Goal: Task Accomplishment & Management: Complete application form

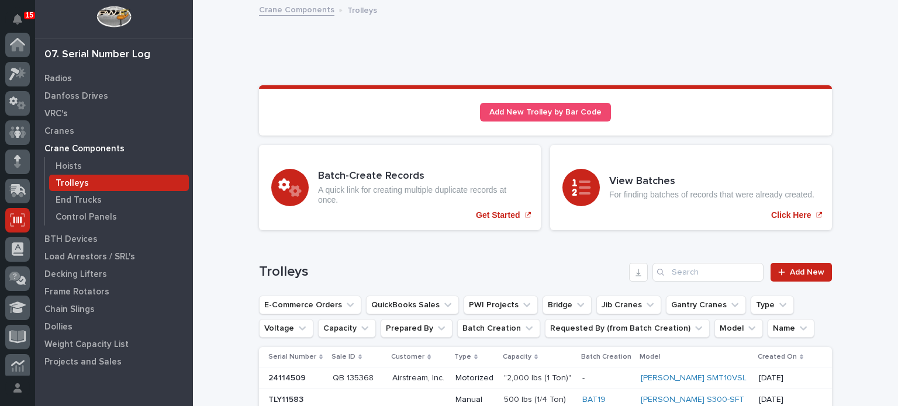
scroll to position [175, 0]
click at [704, 276] on input "Search" at bounding box center [708, 272] width 111 height 19
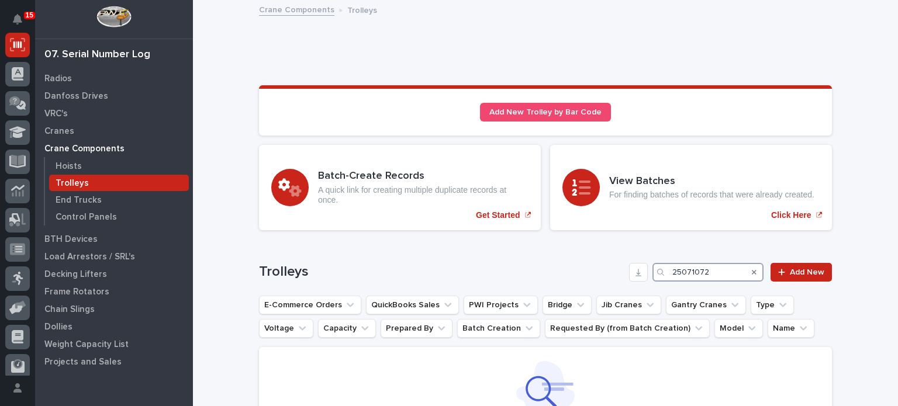
drag, startPoint x: 720, startPoint y: 271, endPoint x: 648, endPoint y: 277, distance: 72.7
click at [648, 277] on div "Trolleys 25071072 Add New" at bounding box center [545, 272] width 573 height 19
type input "25071072"
click at [806, 264] on link "Add New" at bounding box center [801, 272] width 61 height 19
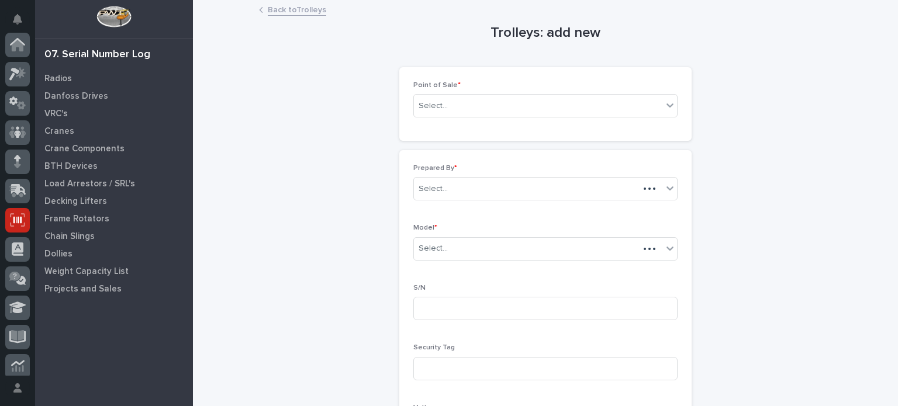
scroll to position [175, 0]
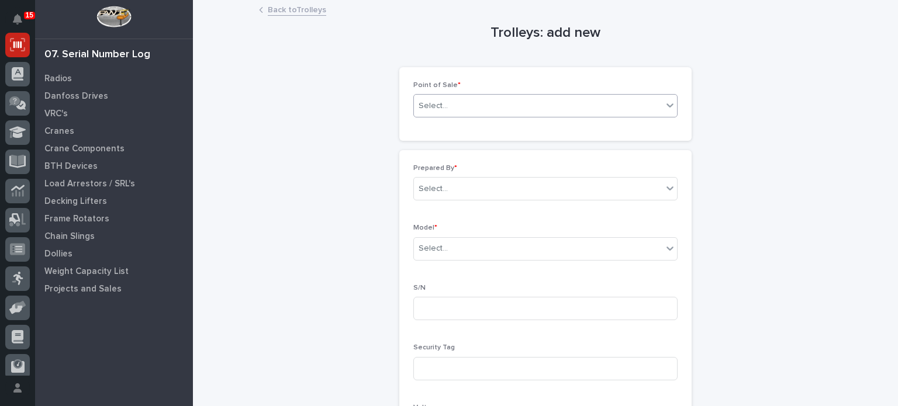
click at [536, 96] on div "Select..." at bounding box center [538, 105] width 249 height 19
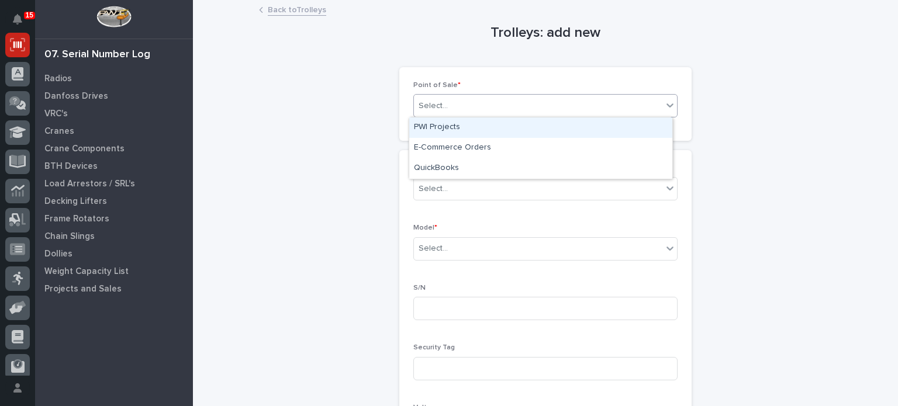
click at [481, 119] on div "PWI Projects" at bounding box center [540, 128] width 263 height 20
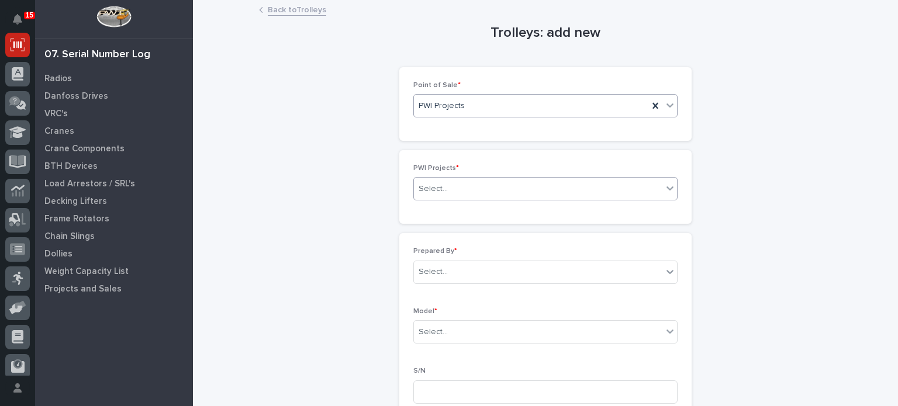
click at [466, 180] on div "Select..." at bounding box center [538, 189] width 249 height 19
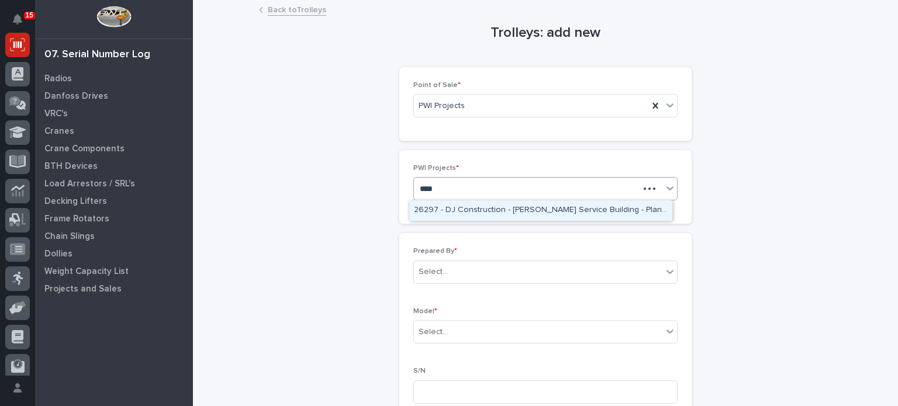
type input "*****"
click at [466, 213] on div "26297 - DJ Construction - [PERSON_NAME] Service Building - Plant Setup" at bounding box center [540, 211] width 263 height 20
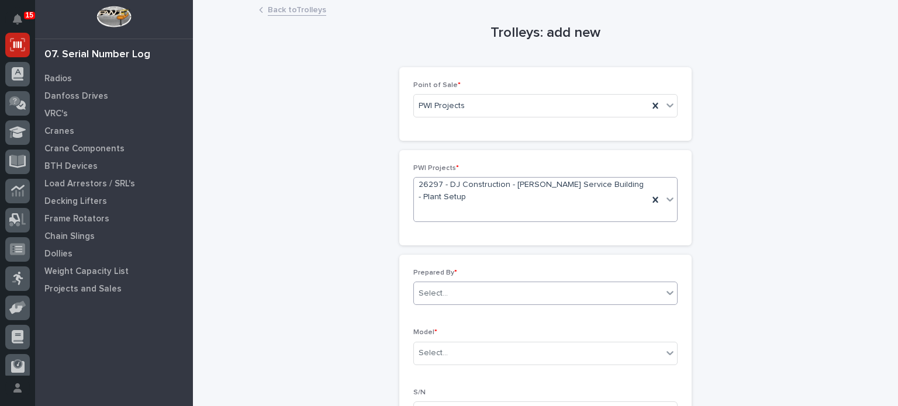
click at [460, 286] on div "Select..." at bounding box center [538, 293] width 249 height 19
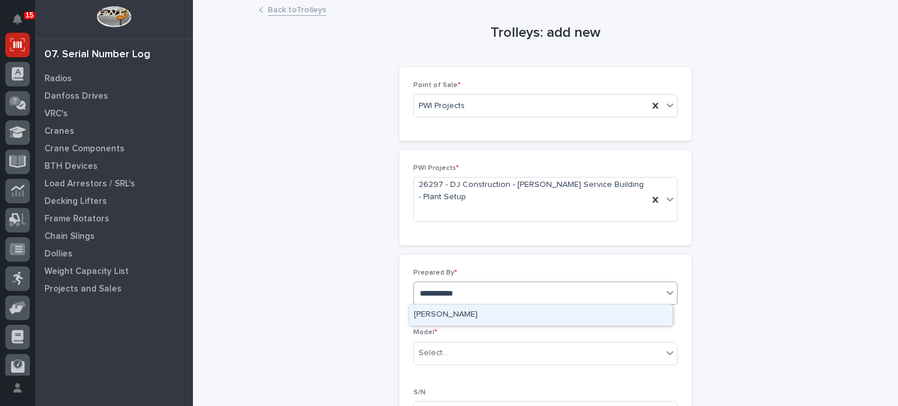
type input "**********"
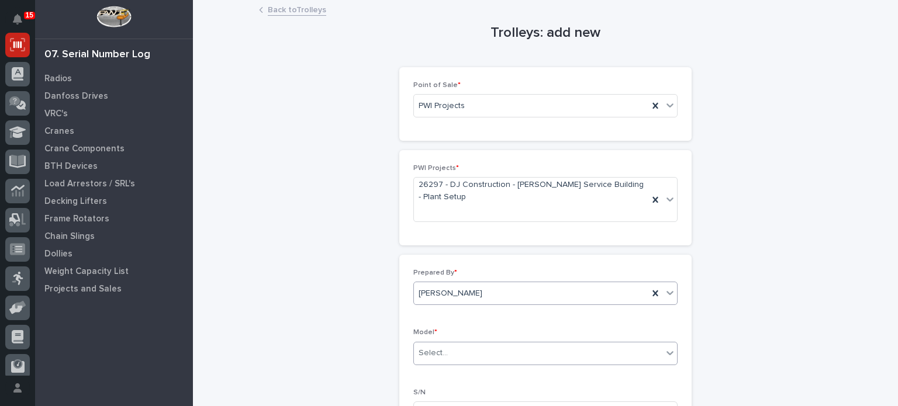
click at [461, 345] on div "Select..." at bounding box center [538, 353] width 249 height 19
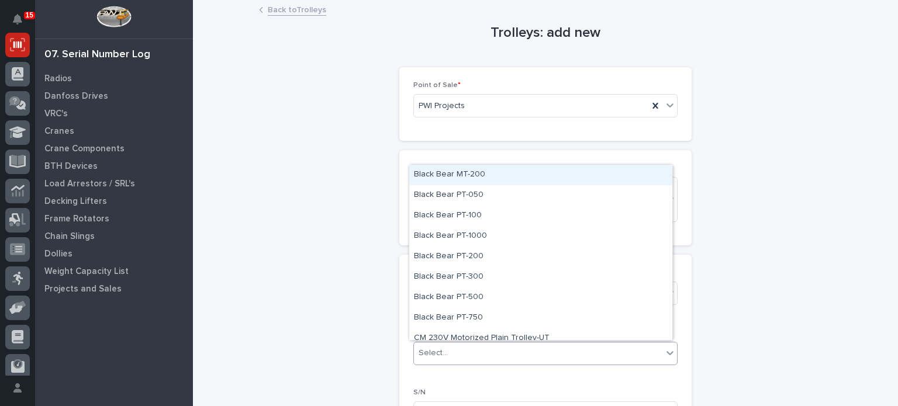
type input "*"
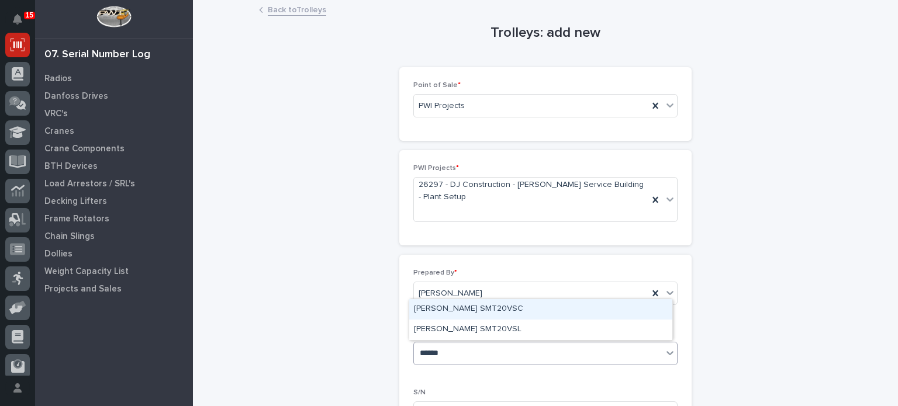
type input "*******"
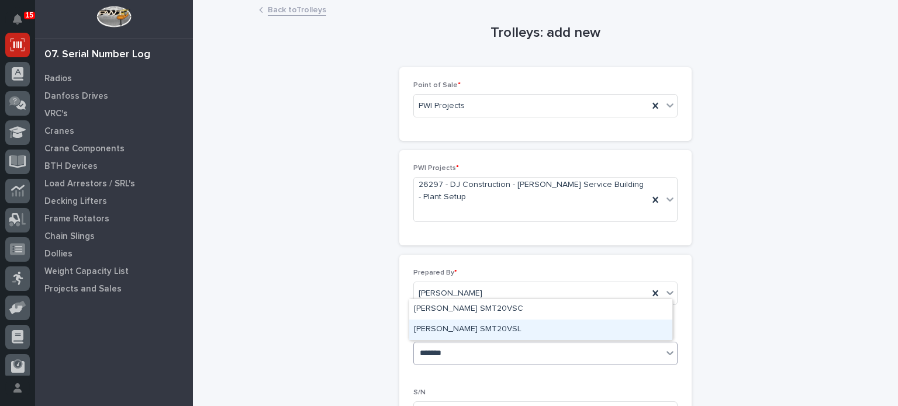
click at [510, 329] on div "[PERSON_NAME] SMT20VSL" at bounding box center [540, 330] width 263 height 20
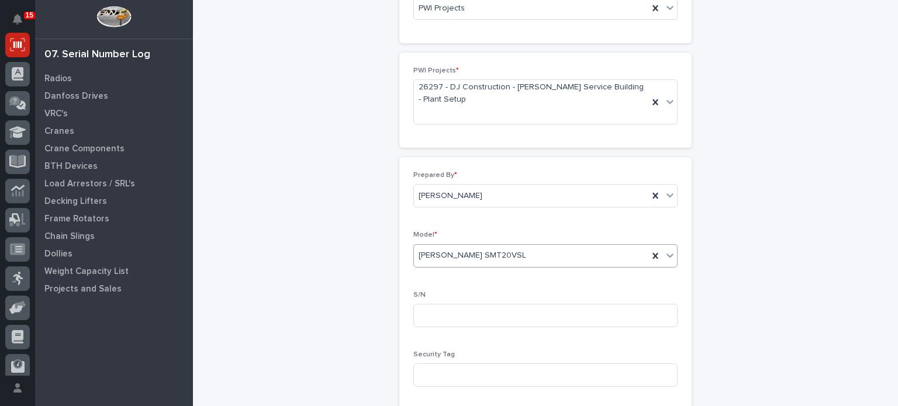
scroll to position [98, 0]
click at [506, 320] on input at bounding box center [545, 314] width 264 height 23
paste input "25071072"
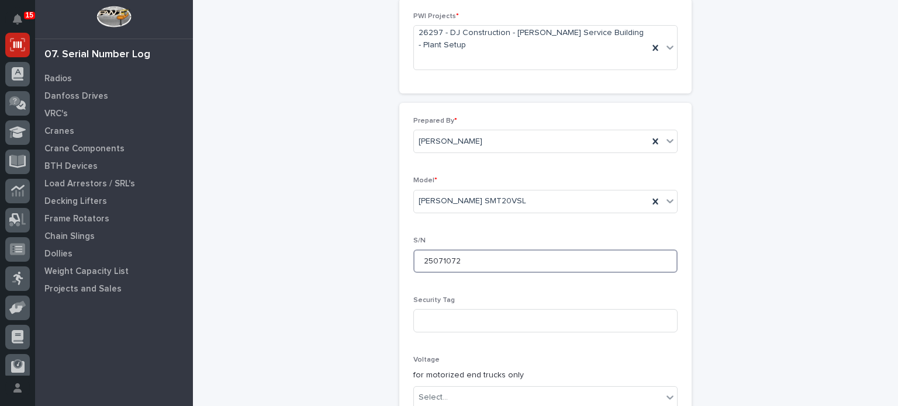
scroll to position [152, 0]
type input "25071072"
click at [506, 320] on input at bounding box center [545, 320] width 264 height 23
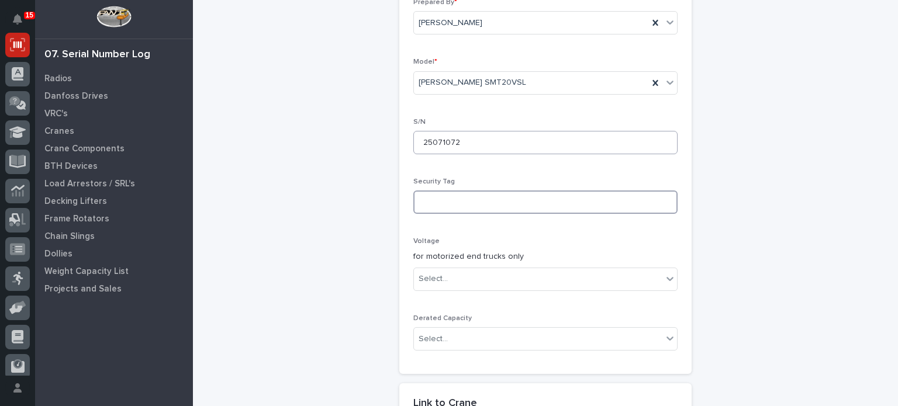
scroll to position [271, 0]
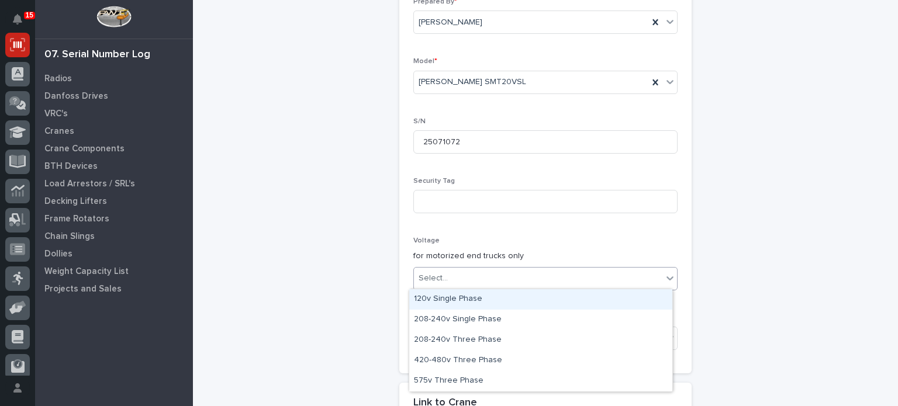
click at [506, 281] on div "Select..." at bounding box center [538, 278] width 249 height 19
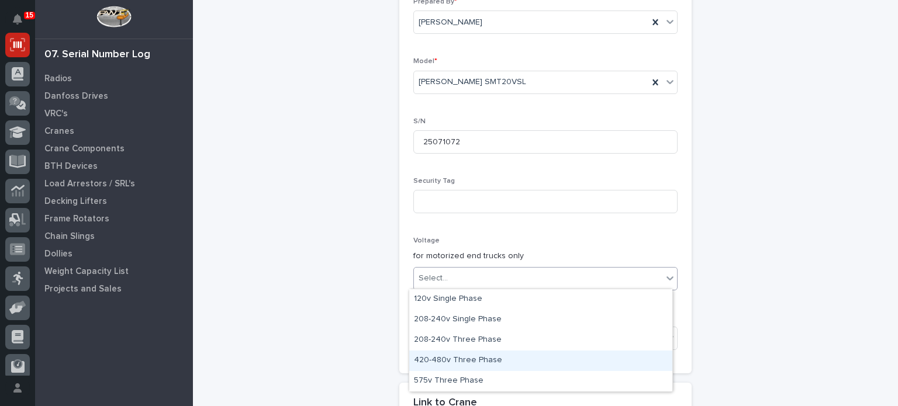
click at [471, 358] on div "420-480v Three Phase" at bounding box center [540, 361] width 263 height 20
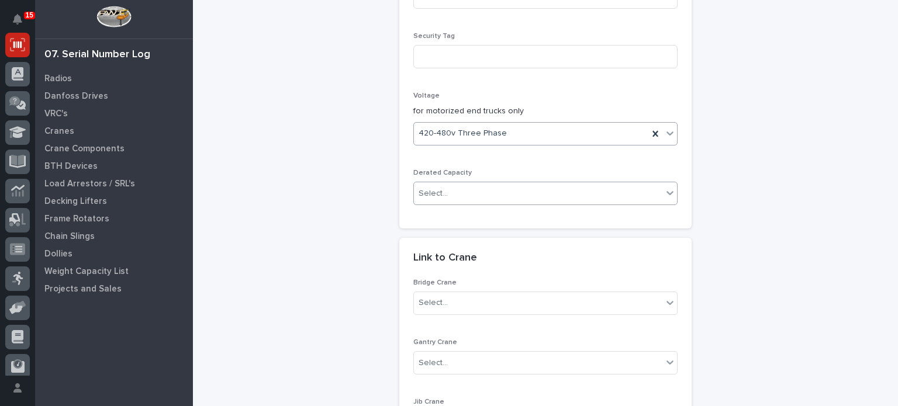
scroll to position [449, 0]
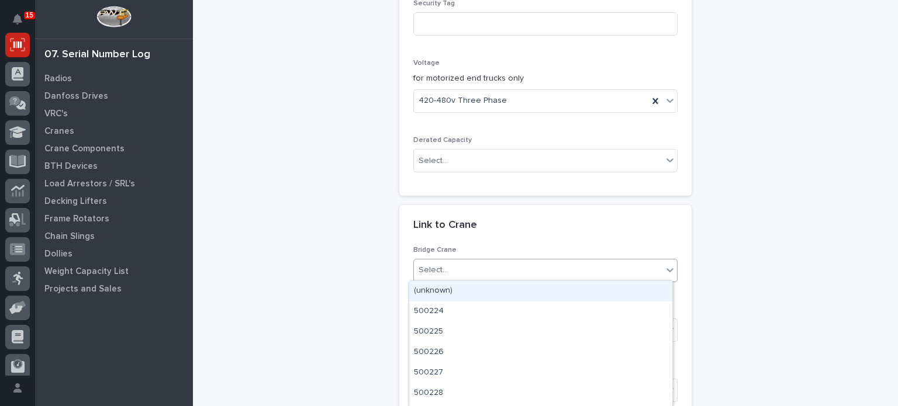
click at [489, 278] on div "Select..." at bounding box center [538, 270] width 249 height 19
type input "*****"
click at [488, 294] on div "BCR11441" at bounding box center [540, 291] width 263 height 20
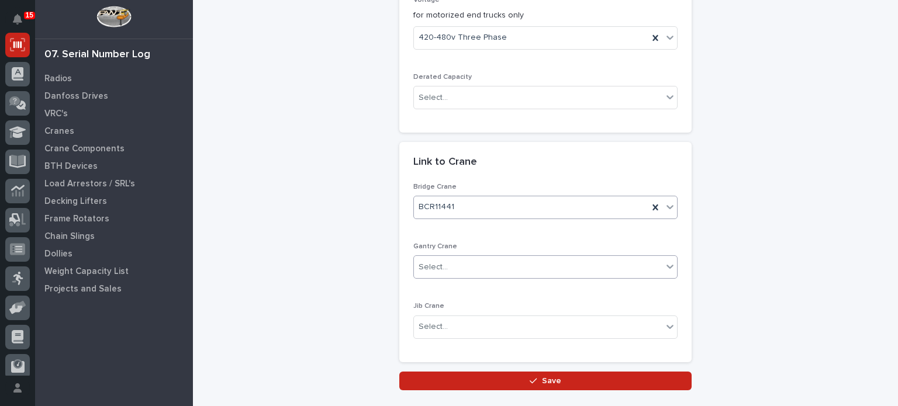
scroll to position [513, 0]
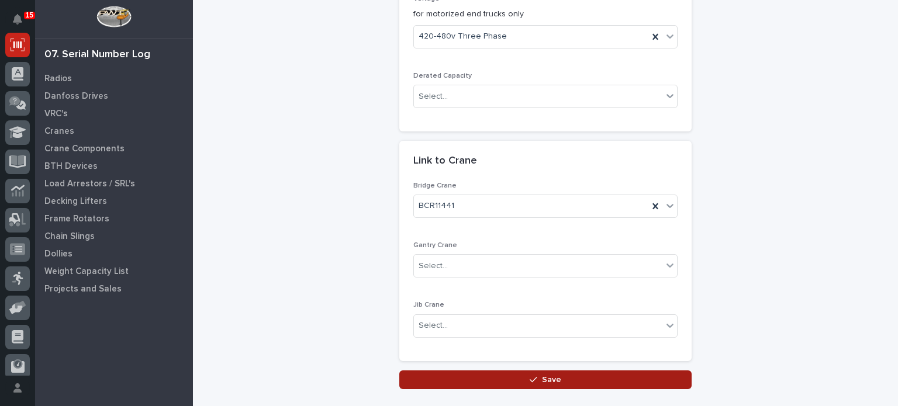
click at [537, 377] on div "button" at bounding box center [536, 380] width 12 height 8
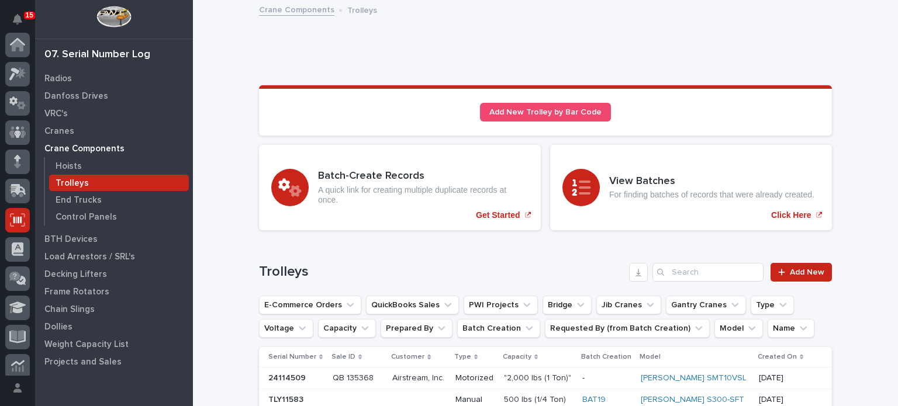
scroll to position [175, 0]
click at [110, 172] on div "Hoists" at bounding box center [119, 166] width 140 height 16
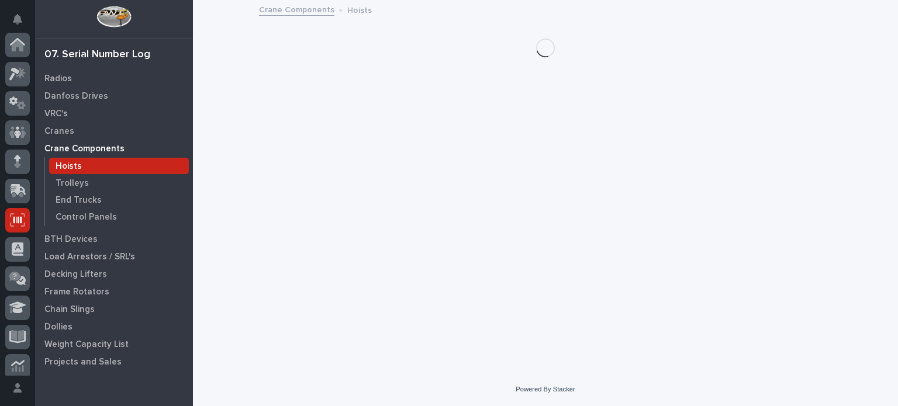
scroll to position [175, 0]
click at [110, 165] on div "Hoists" at bounding box center [119, 166] width 140 height 16
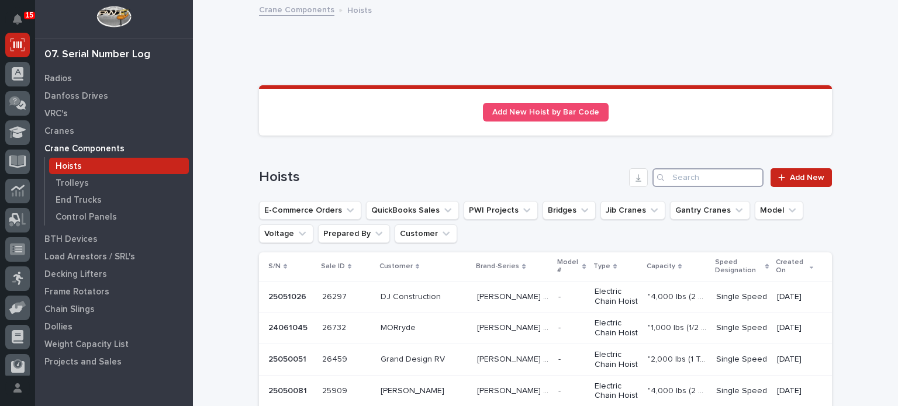
click at [689, 187] on input "Search" at bounding box center [708, 177] width 111 height 19
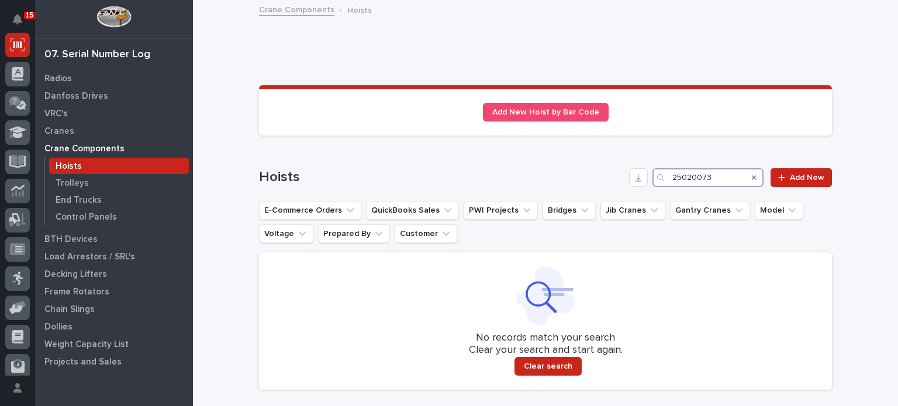
drag, startPoint x: 720, startPoint y: 172, endPoint x: 657, endPoint y: 174, distance: 63.2
click at [657, 174] on div "25020073" at bounding box center [708, 177] width 111 height 19
type input "25020073"
click at [805, 163] on div "Loading... Saving… Hoists 25020073 Add New E-Commerce Orders QuickBooks Sales P…" at bounding box center [545, 272] width 573 height 254
click at [802, 174] on span "Add New" at bounding box center [807, 178] width 34 height 8
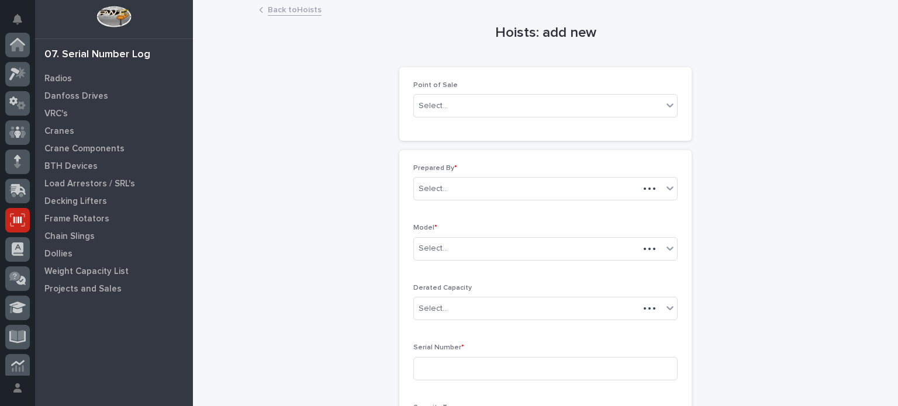
scroll to position [175, 0]
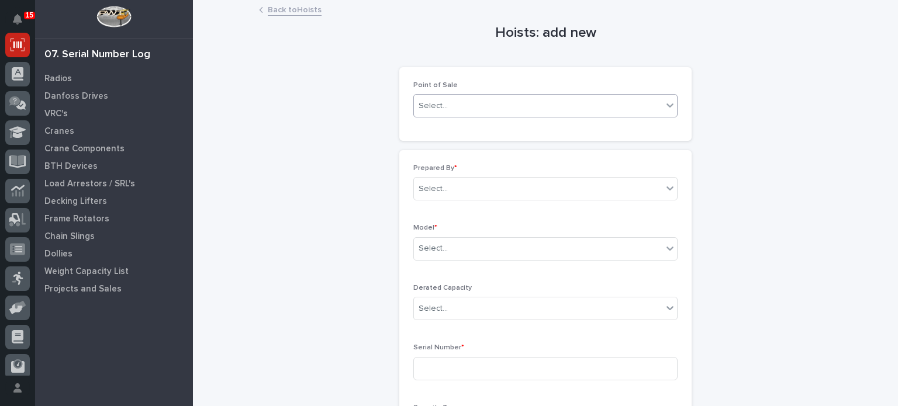
click at [490, 109] on div "Select..." at bounding box center [538, 105] width 249 height 19
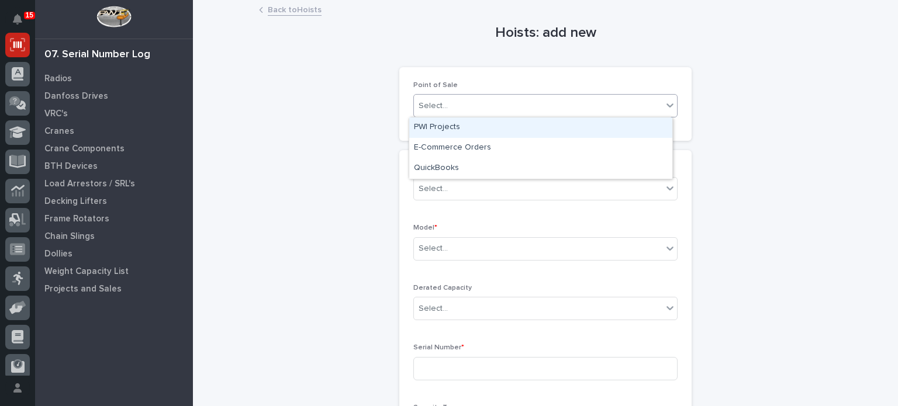
click at [486, 134] on div "PWI Projects" at bounding box center [540, 128] width 263 height 20
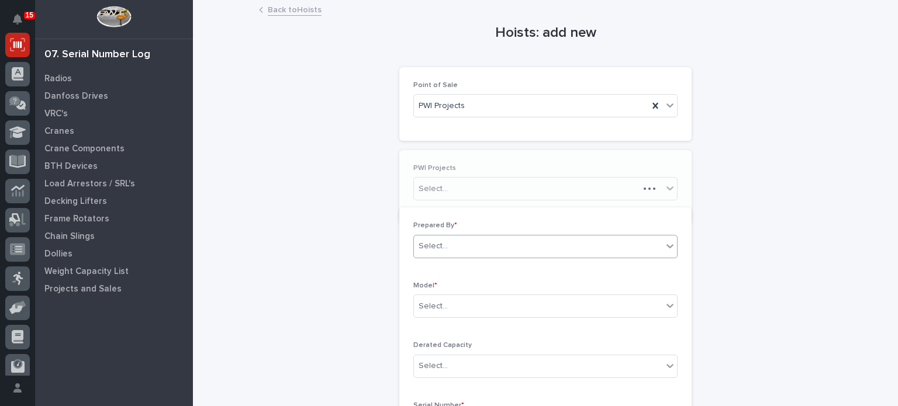
click at [465, 191] on div "Select..." at bounding box center [538, 189] width 249 height 19
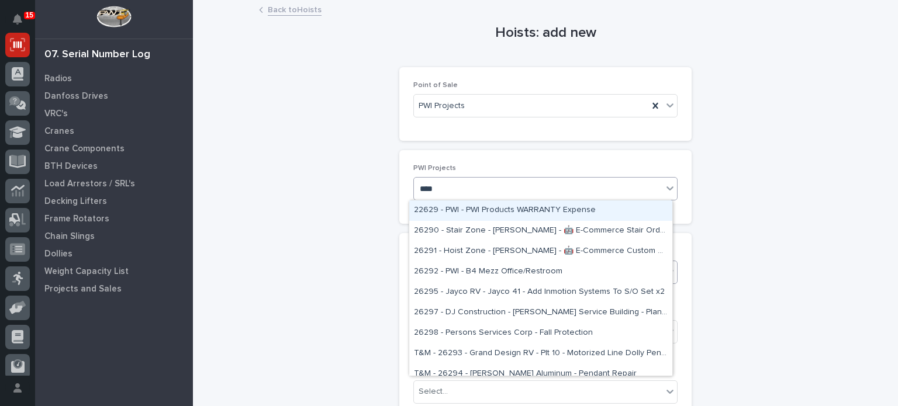
type input "*****"
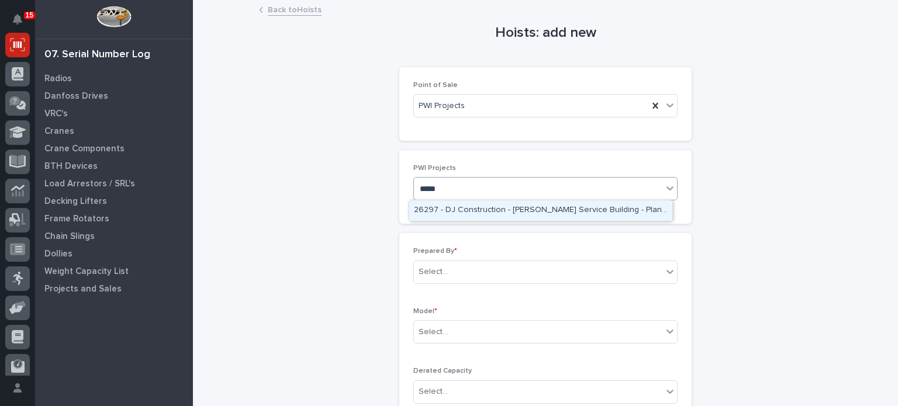
click at [480, 207] on div "26297 - DJ Construction - [PERSON_NAME] Service Building - Plant Setup" at bounding box center [540, 211] width 263 height 20
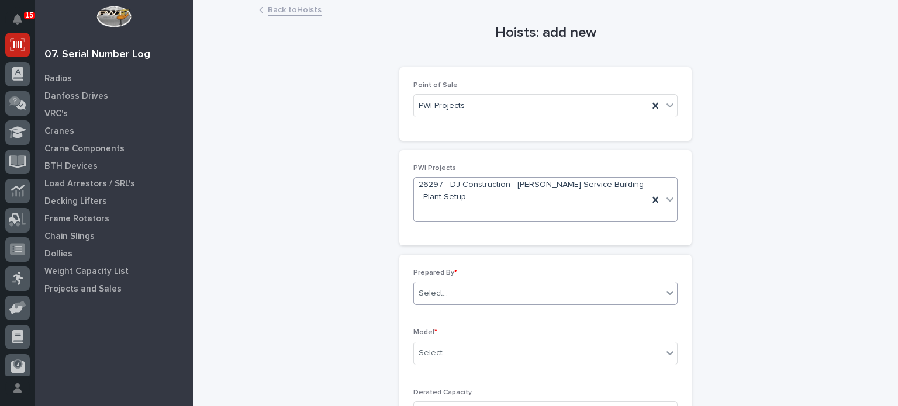
click at [496, 297] on div "Select..." at bounding box center [538, 293] width 249 height 19
type input "*"
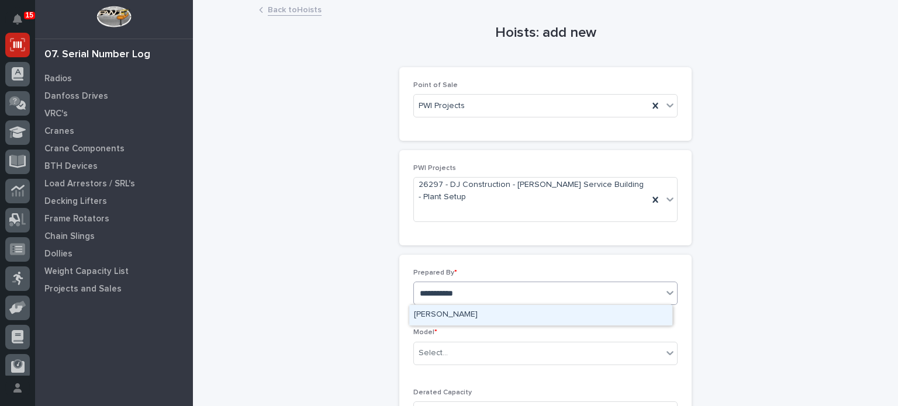
type input "**********"
click at [494, 312] on div "[PERSON_NAME]" at bounding box center [540, 315] width 263 height 20
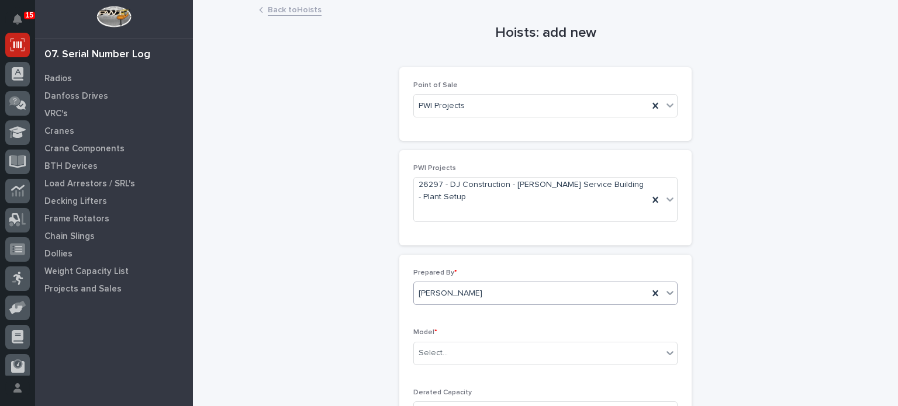
scroll to position [27, 0]
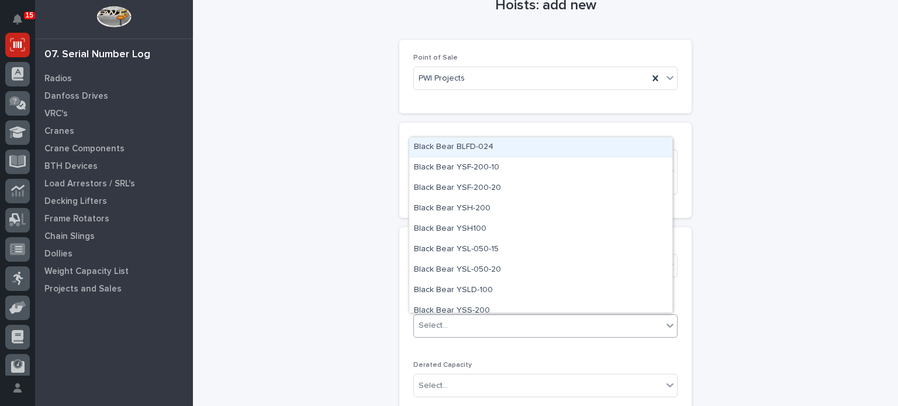
click at [486, 322] on div "Select..." at bounding box center [538, 325] width 249 height 19
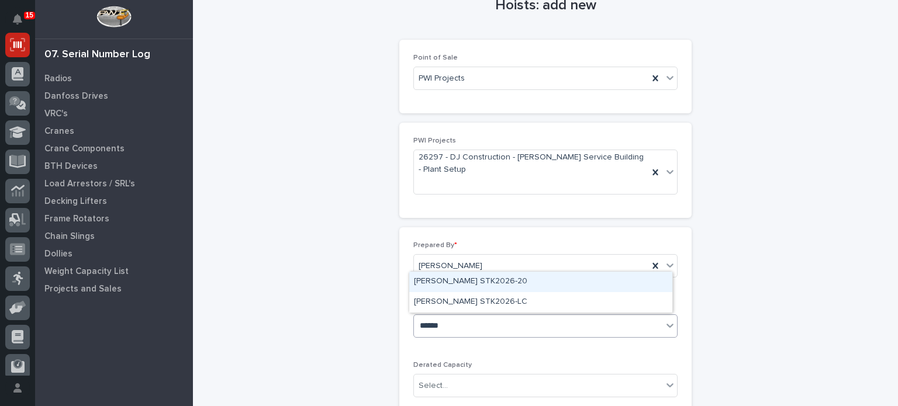
type input "*******"
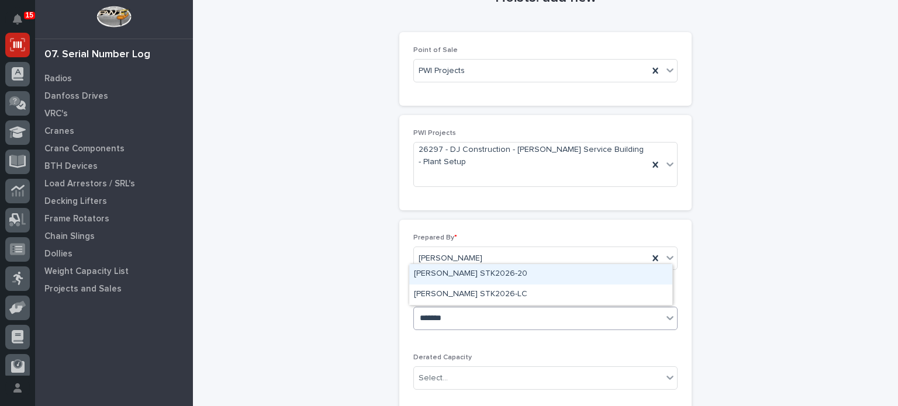
click at [491, 279] on div "[PERSON_NAME] STK2026-20" at bounding box center [540, 274] width 263 height 20
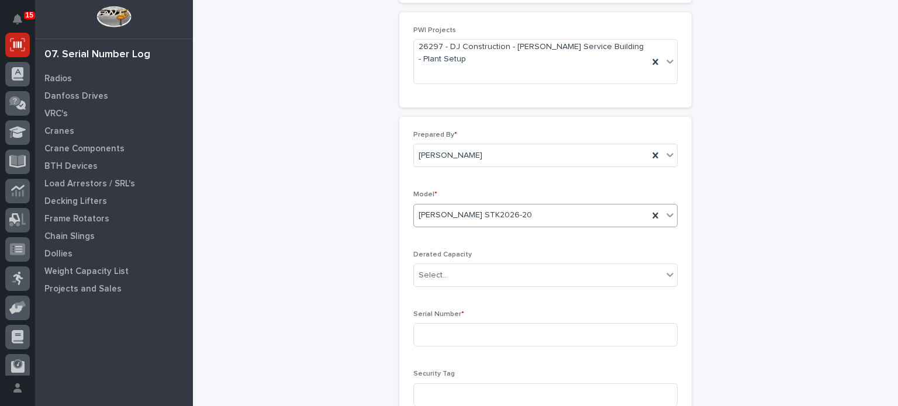
scroll to position [144, 0]
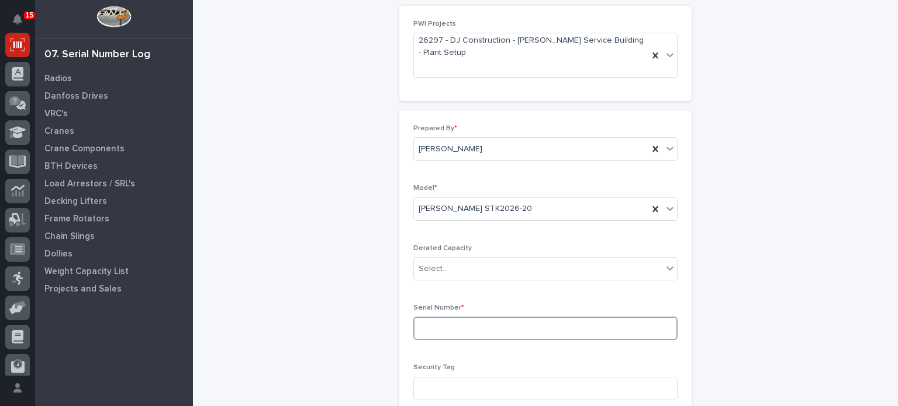
click at [465, 334] on input at bounding box center [545, 328] width 264 height 23
paste input "25020073"
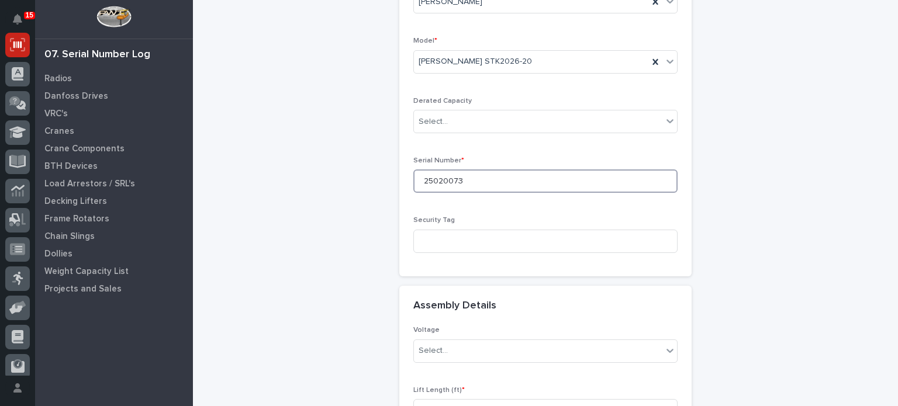
scroll to position [311, 0]
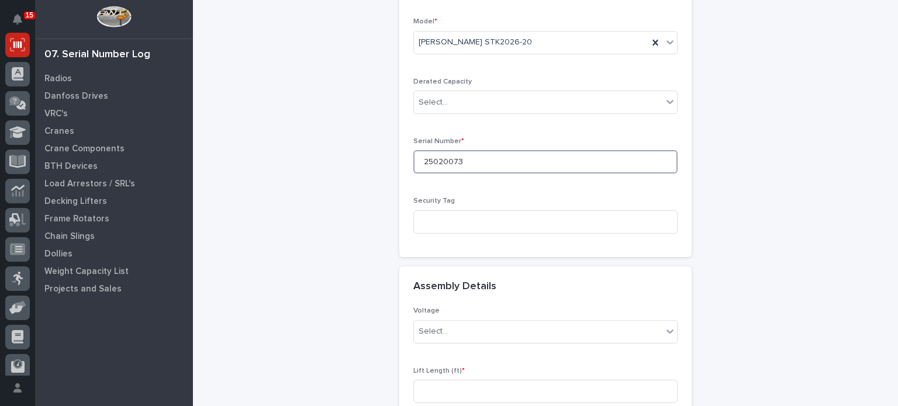
type input "25020073"
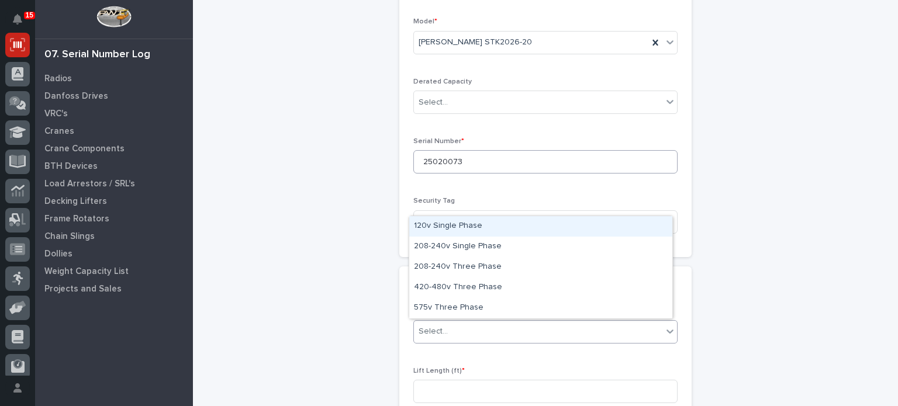
click at [465, 334] on div "Select..." at bounding box center [538, 331] width 249 height 19
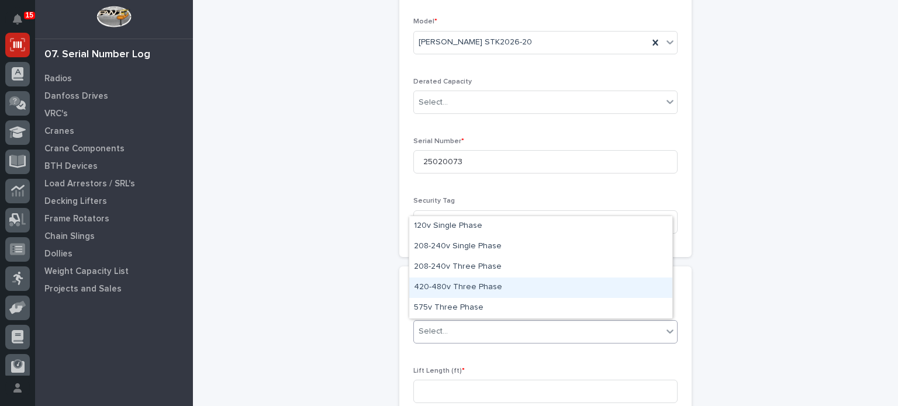
click at [454, 285] on div "420-480v Three Phase" at bounding box center [540, 288] width 263 height 20
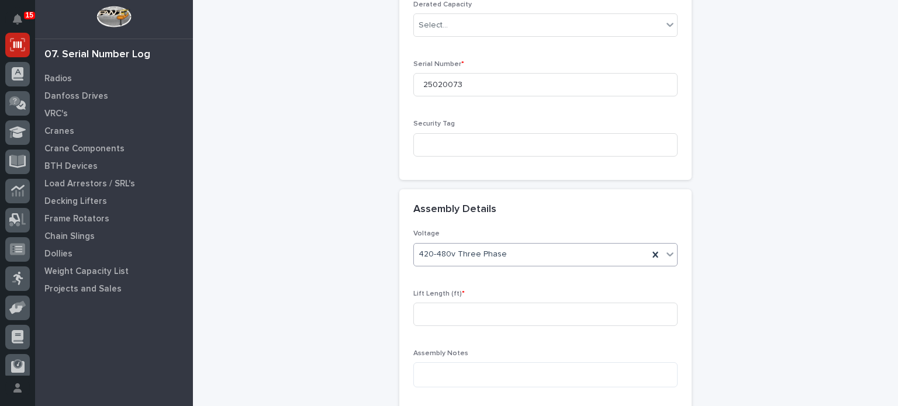
scroll to position [389, 0]
click at [450, 319] on input at bounding box center [545, 313] width 264 height 23
type input "3"
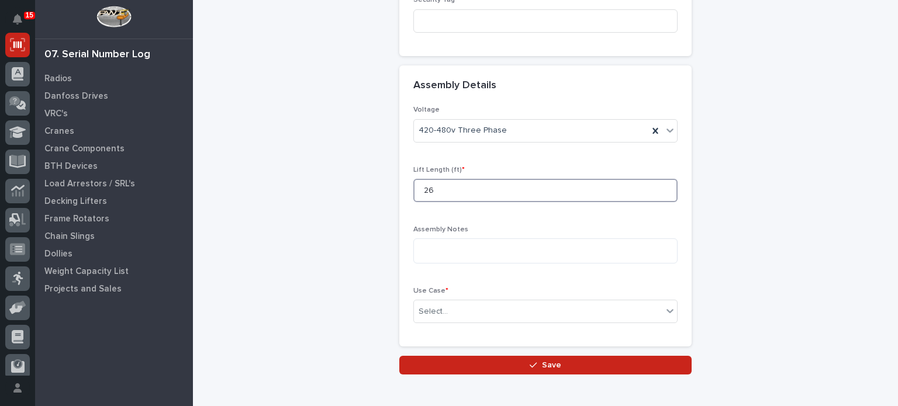
scroll to position [513, 0]
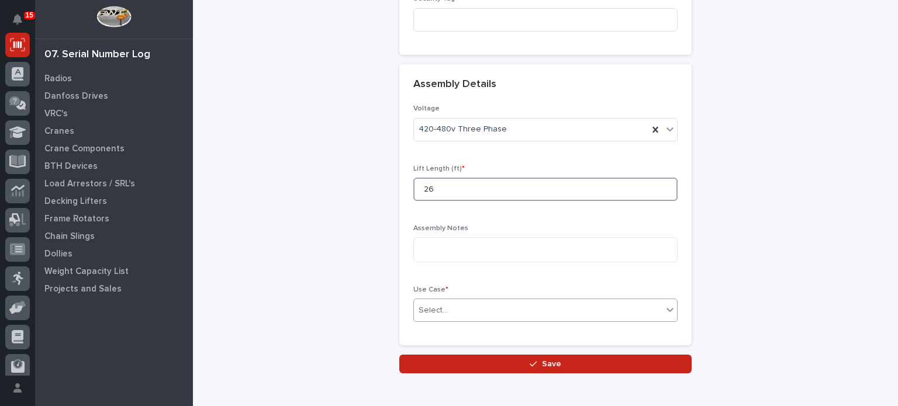
type input "26"
click at [448, 308] on div "Select..." at bounding box center [538, 310] width 249 height 19
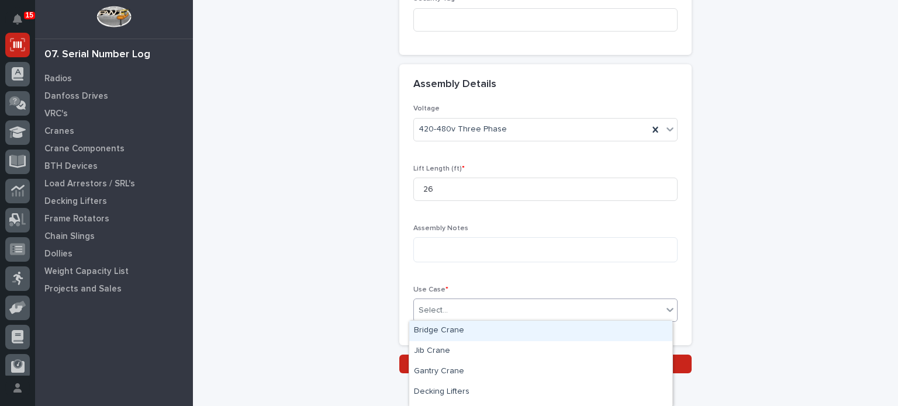
click at [447, 322] on div "Bridge Crane" at bounding box center [540, 331] width 263 height 20
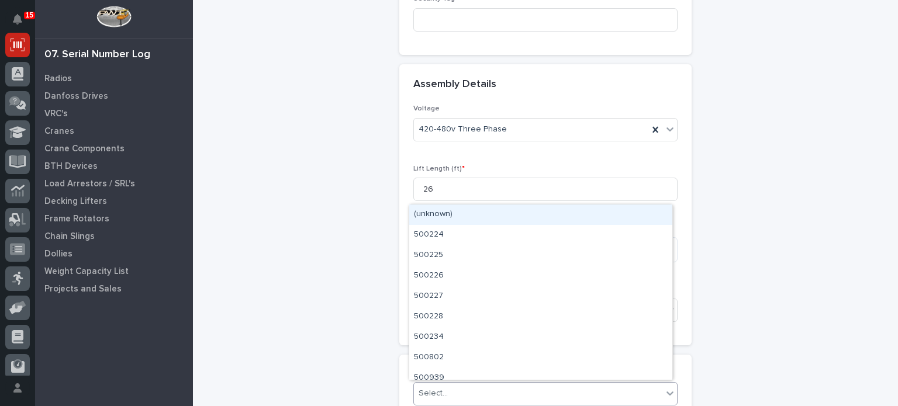
click at [464, 393] on div "Select..." at bounding box center [538, 393] width 249 height 19
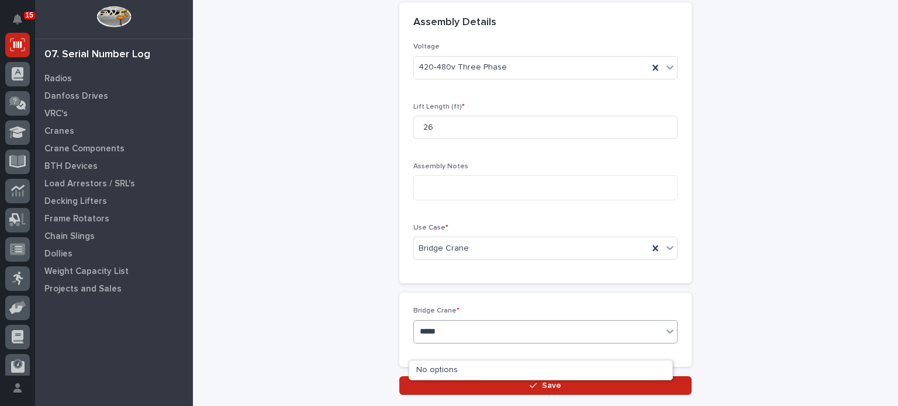
scroll to position [577, 0]
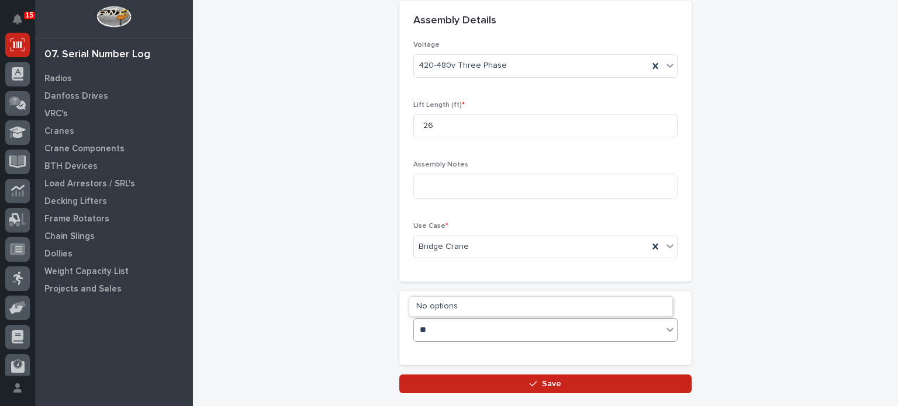
type input "*"
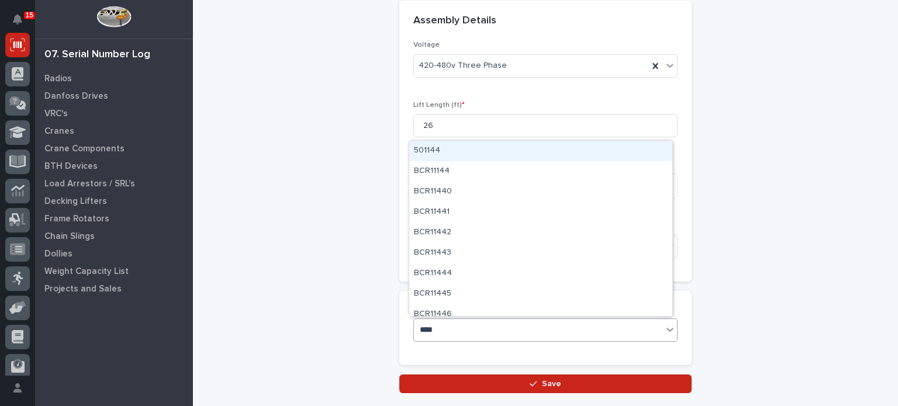
type input "*****"
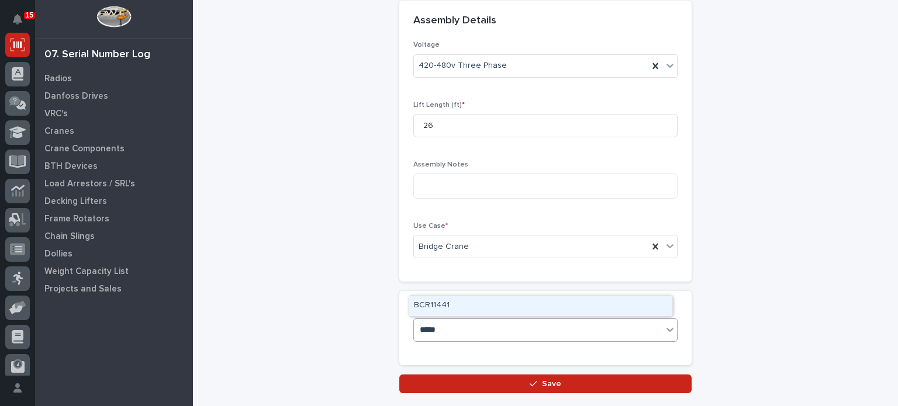
click at [470, 305] on div "BCR11441" at bounding box center [540, 306] width 263 height 20
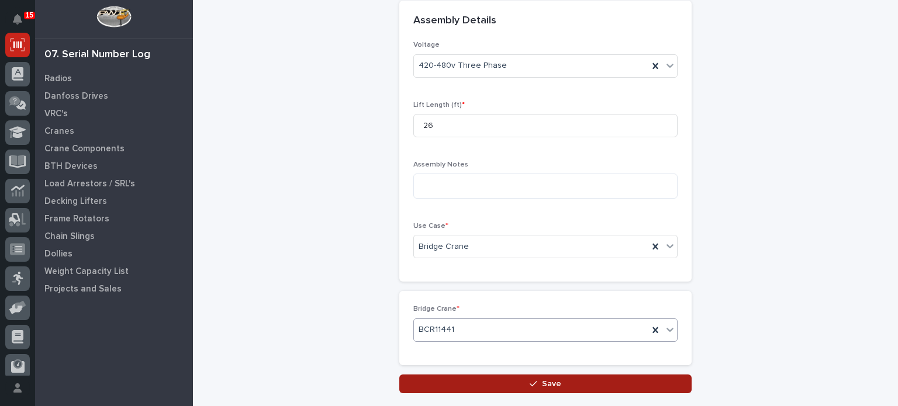
click at [500, 383] on button "Save" at bounding box center [545, 384] width 292 height 19
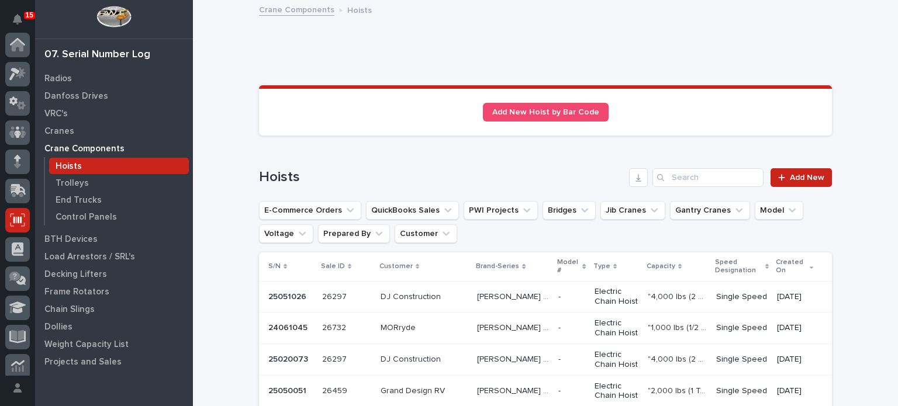
scroll to position [175, 0]
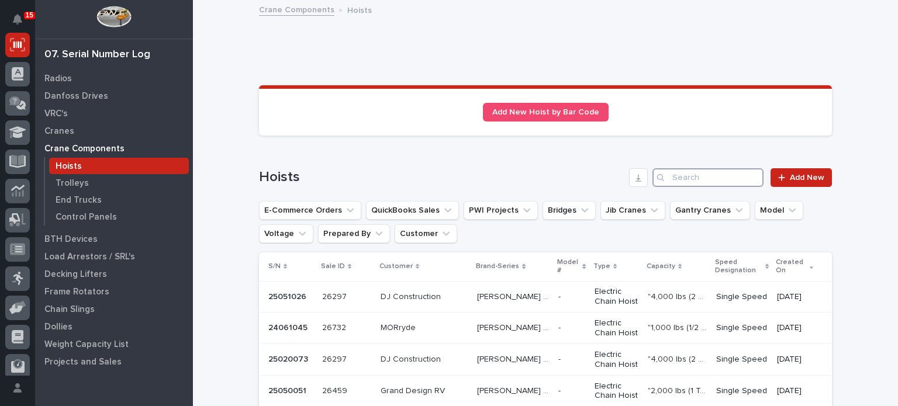
click at [698, 168] on input "Search" at bounding box center [708, 177] width 111 height 19
paste input "25020073"
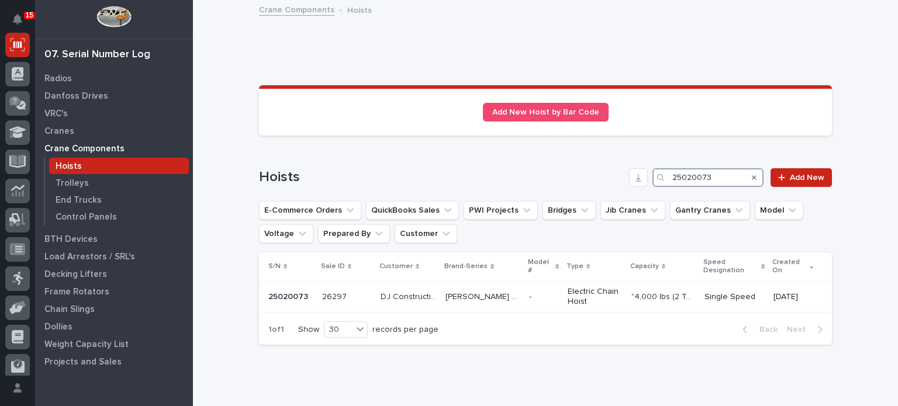
type input "25020073"
drag, startPoint x: 596, startPoint y: 230, endPoint x: 470, endPoint y: 260, distance: 129.8
click at [470, 260] on div "Hoists 25020073 Add New E-Commerce Orders QuickBooks Sales PWI Projects Bridges…" at bounding box center [545, 256] width 573 height 177
click at [355, 288] on div "26297 26297" at bounding box center [346, 297] width 49 height 19
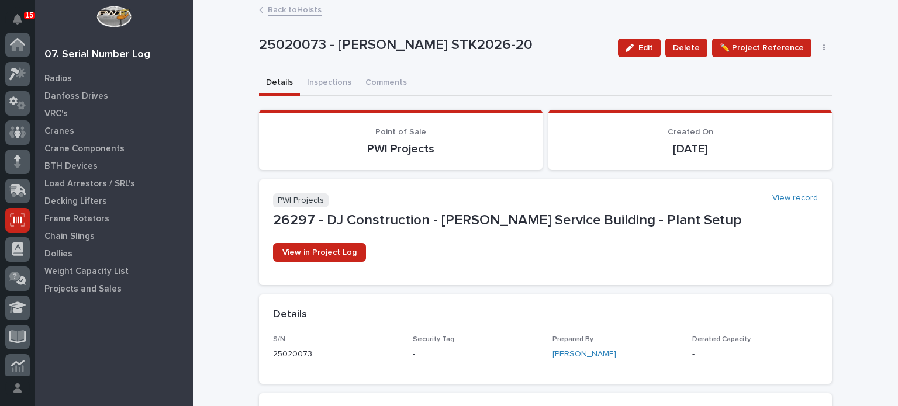
scroll to position [175, 0]
click at [318, 73] on button "Inspections" at bounding box center [329, 83] width 58 height 25
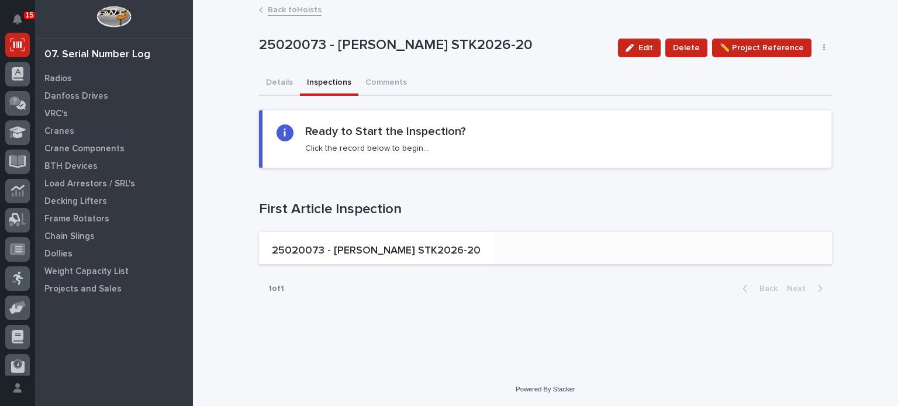
click at [373, 243] on div "25020073 - [PERSON_NAME] STK2026-20" at bounding box center [376, 250] width 209 height 15
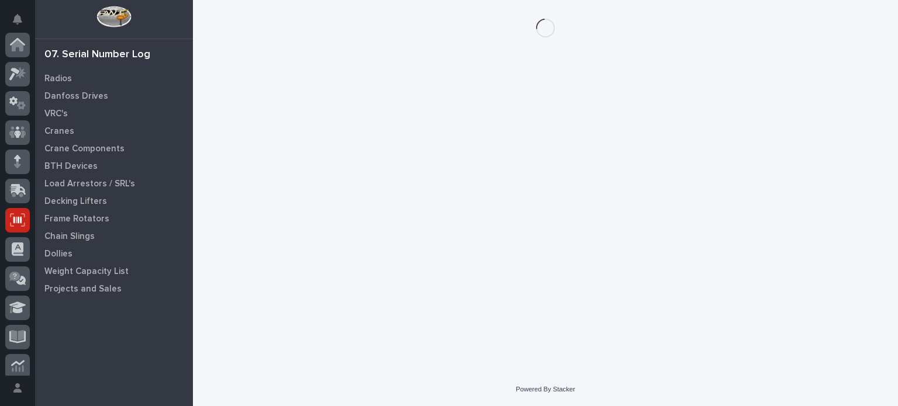
scroll to position [175, 0]
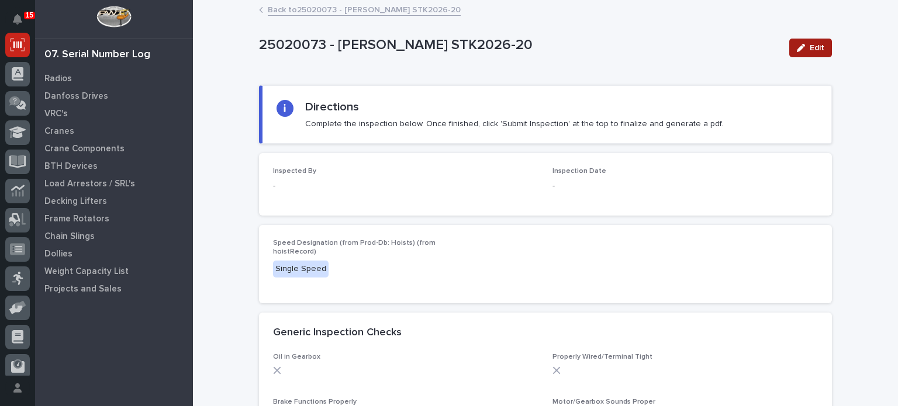
click at [817, 48] on span "Edit" at bounding box center [817, 48] width 15 height 11
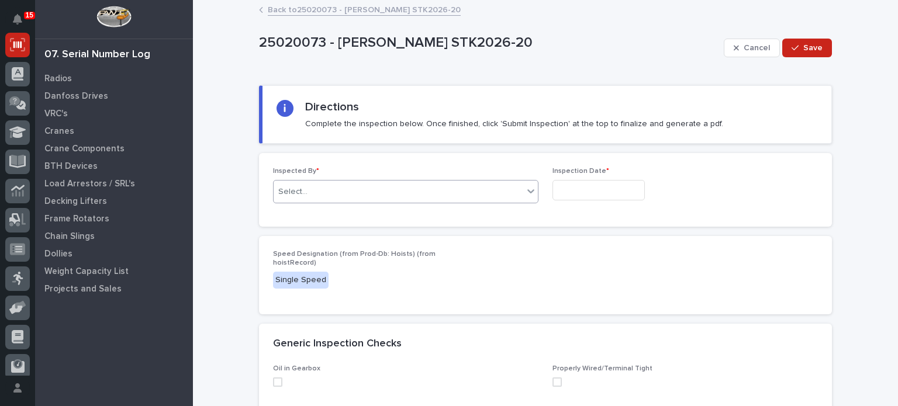
click at [409, 186] on div "Select..." at bounding box center [399, 191] width 250 height 19
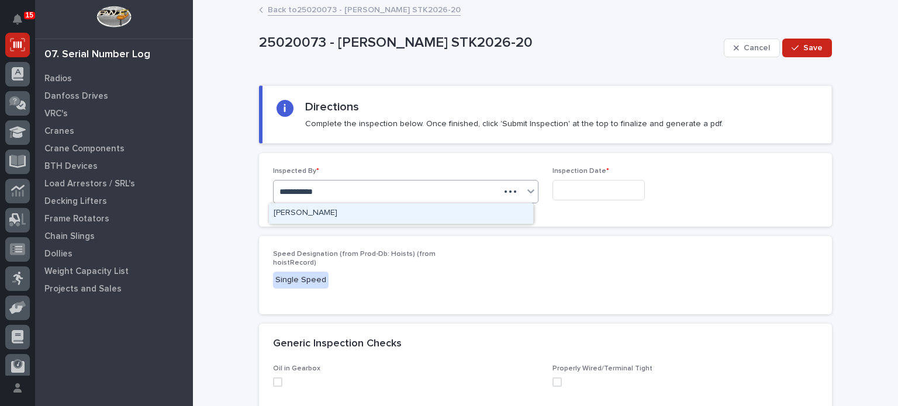
type input "**********"
click at [413, 206] on div "[PERSON_NAME]" at bounding box center [401, 213] width 264 height 20
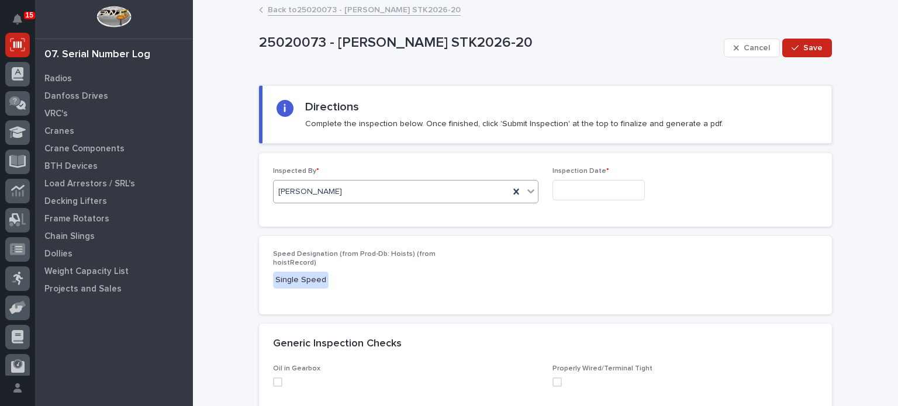
click at [578, 180] on input "text" at bounding box center [599, 190] width 92 height 20
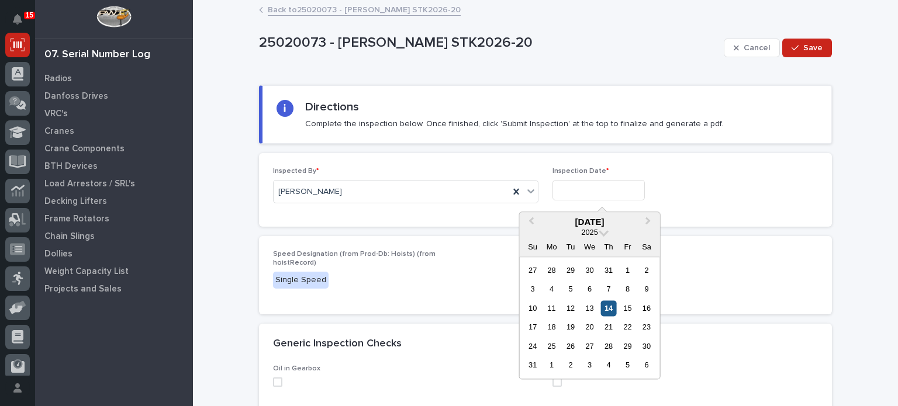
click at [608, 310] on div "14" at bounding box center [609, 309] width 16 height 16
type input "**********"
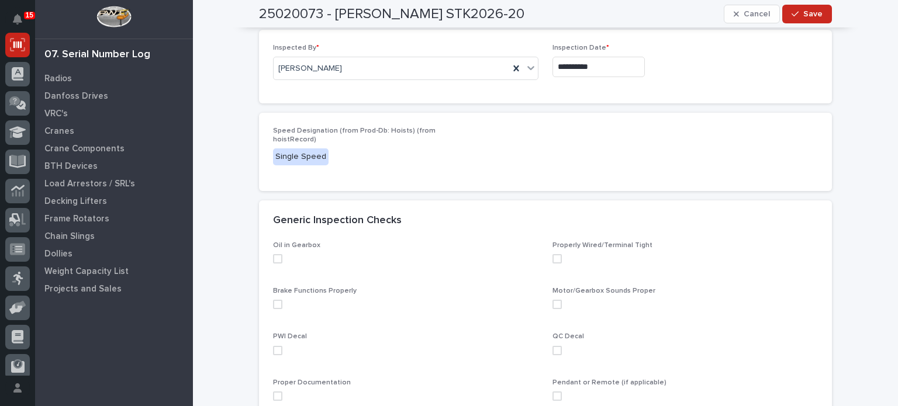
scroll to position [124, 0]
click at [267, 258] on div "Oil in Gearbox Properly Wired/Terminal Tight Brake Functions Properly Motor/Gea…" at bounding box center [545, 333] width 573 height 184
click at [273, 258] on span at bounding box center [277, 258] width 9 height 9
click at [278, 301] on span at bounding box center [277, 303] width 9 height 9
click at [274, 355] on div "PWI Decal" at bounding box center [405, 348] width 265 height 32
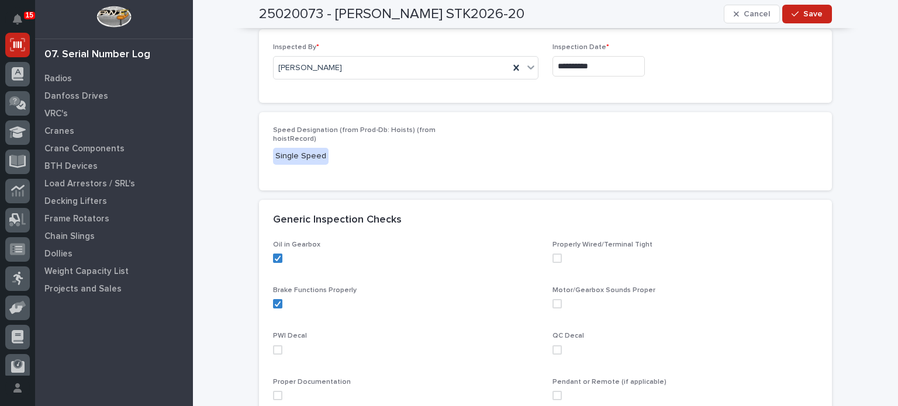
click at [274, 348] on span at bounding box center [277, 350] width 9 height 9
click at [274, 395] on span at bounding box center [277, 395] width 9 height 9
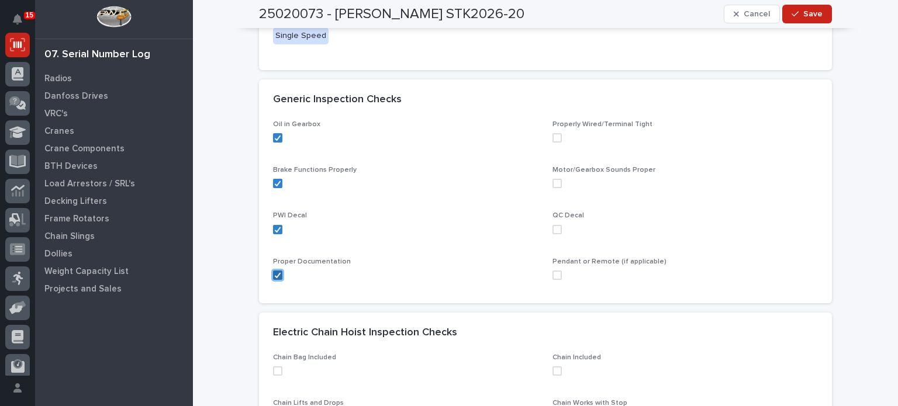
scroll to position [245, 0]
click at [554, 127] on p "Properly Wired/Terminal Tight" at bounding box center [685, 124] width 265 height 8
click at [554, 129] on div "Properly Wired/Terminal Tight" at bounding box center [685, 136] width 265 height 32
click at [554, 130] on div "Properly Wired/Terminal Tight" at bounding box center [685, 136] width 265 height 32
click at [554, 134] on span at bounding box center [557, 137] width 9 height 9
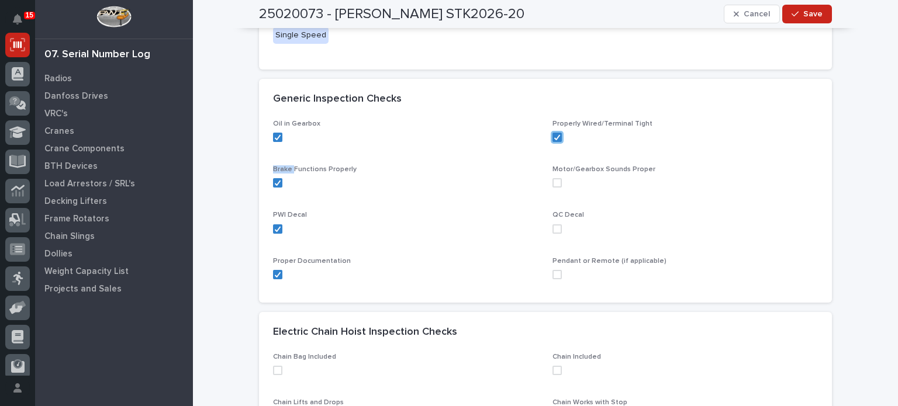
click at [553, 182] on span at bounding box center [557, 182] width 9 height 9
click at [547, 229] on div "Oil in Gearbox Properly Wired/Terminal Tight Brake Functions Properly Motor/Gea…" at bounding box center [545, 205] width 545 height 170
click at [557, 237] on div "QC Decal" at bounding box center [685, 227] width 265 height 32
click at [556, 236] on div "QC Decal" at bounding box center [685, 227] width 265 height 32
click at [553, 230] on span at bounding box center [557, 229] width 9 height 9
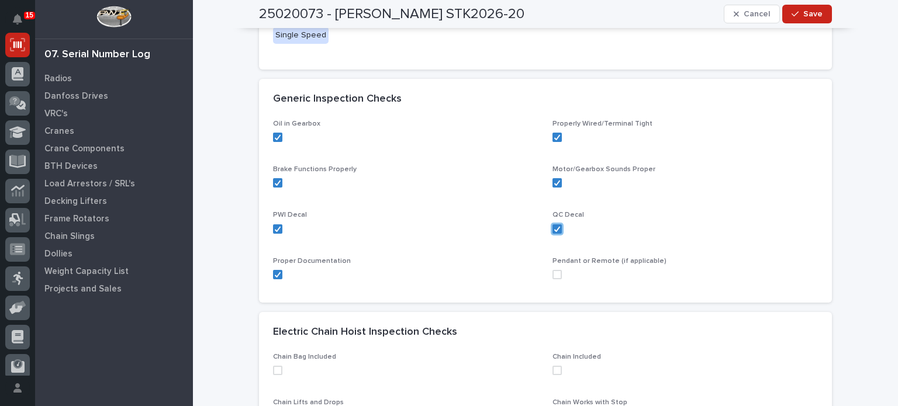
click at [555, 273] on span at bounding box center [557, 274] width 9 height 9
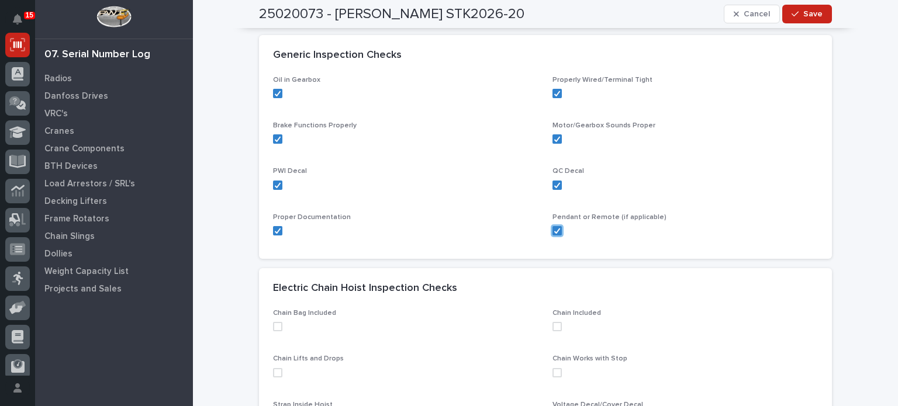
scroll to position [290, 0]
click at [273, 325] on span at bounding box center [277, 325] width 9 height 9
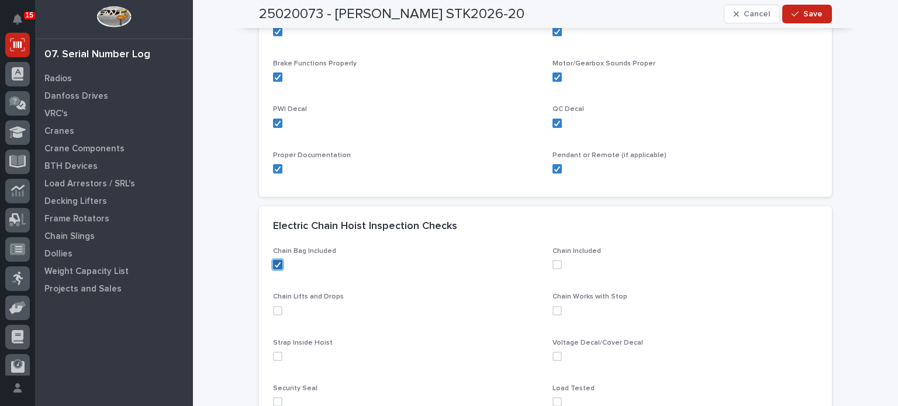
scroll to position [354, 0]
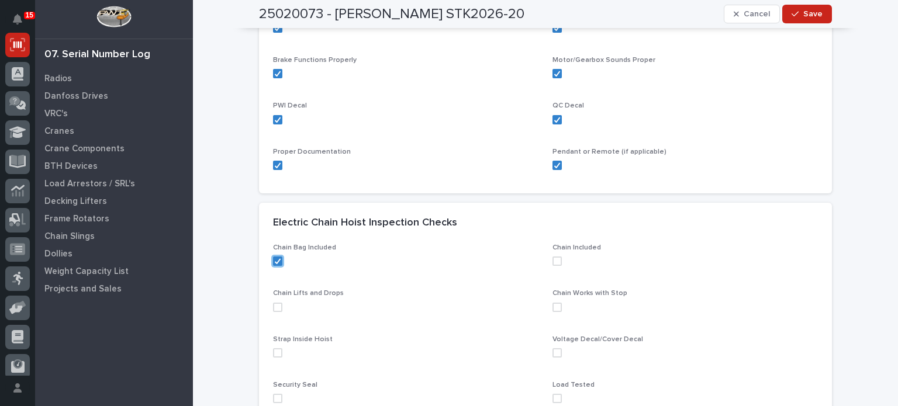
click at [273, 304] on span at bounding box center [277, 307] width 9 height 9
click at [273, 357] on div "Strap Inside Hoist" at bounding box center [405, 352] width 265 height 32
click at [274, 350] on span at bounding box center [277, 352] width 9 height 9
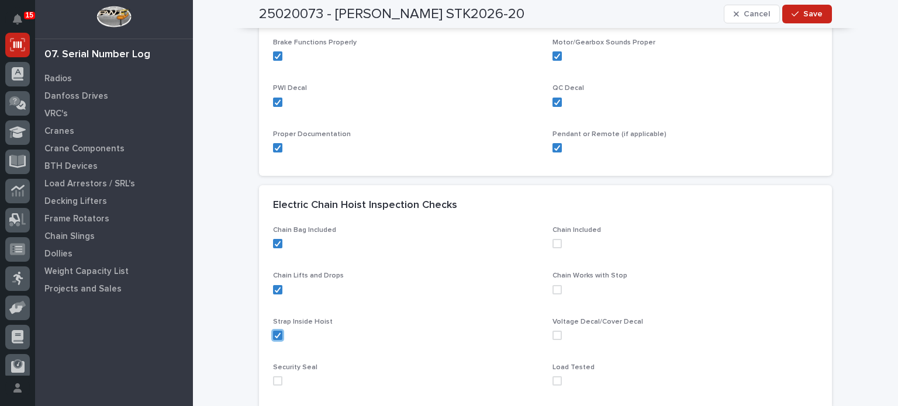
scroll to position [374, 0]
click at [273, 376] on span at bounding box center [277, 379] width 9 height 9
click at [553, 243] on span at bounding box center [557, 241] width 9 height 9
click at [553, 284] on span at bounding box center [557, 288] width 9 height 9
click at [553, 337] on span at bounding box center [557, 333] width 9 height 9
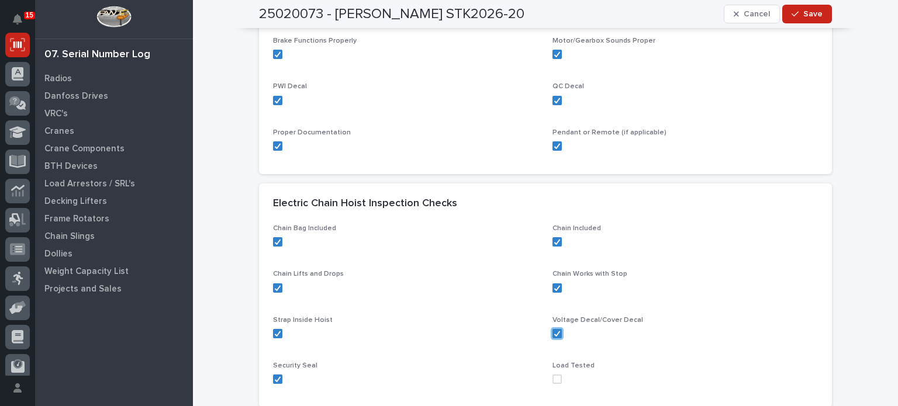
click at [553, 377] on span at bounding box center [557, 379] width 9 height 9
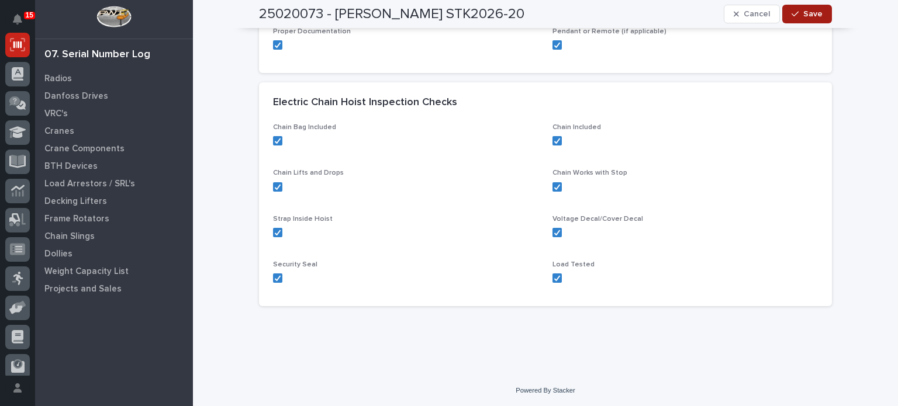
click at [811, 13] on span "Save" at bounding box center [812, 14] width 19 height 11
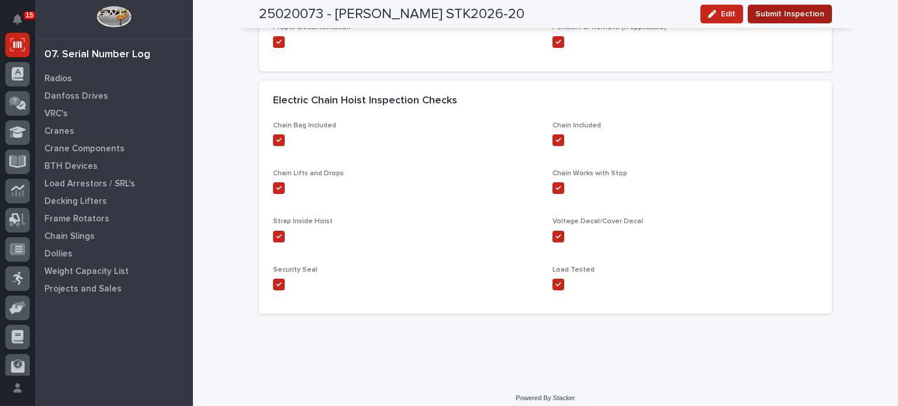
click at [804, 8] on span "Submit Inspection" at bounding box center [789, 14] width 69 height 14
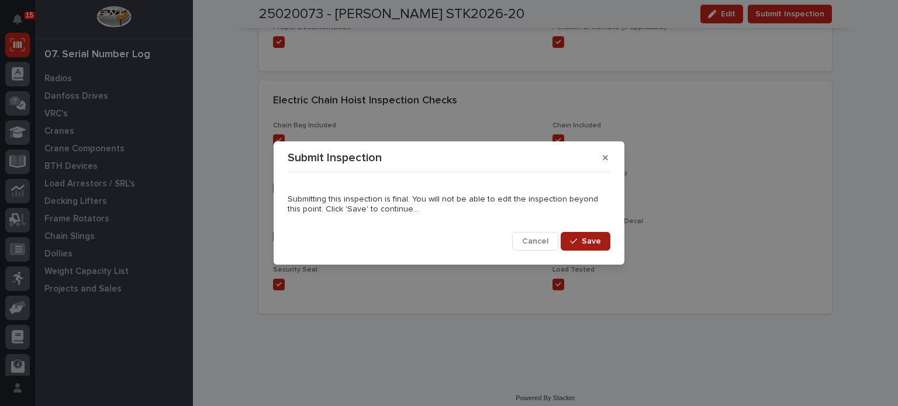
click at [603, 237] on button "Save" at bounding box center [586, 241] width 50 height 19
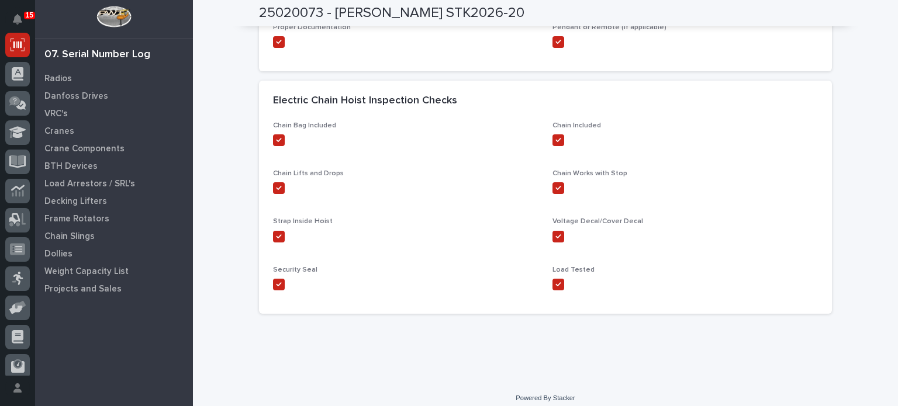
click at [758, 130] on div "Chain Included" at bounding box center [685, 139] width 265 height 34
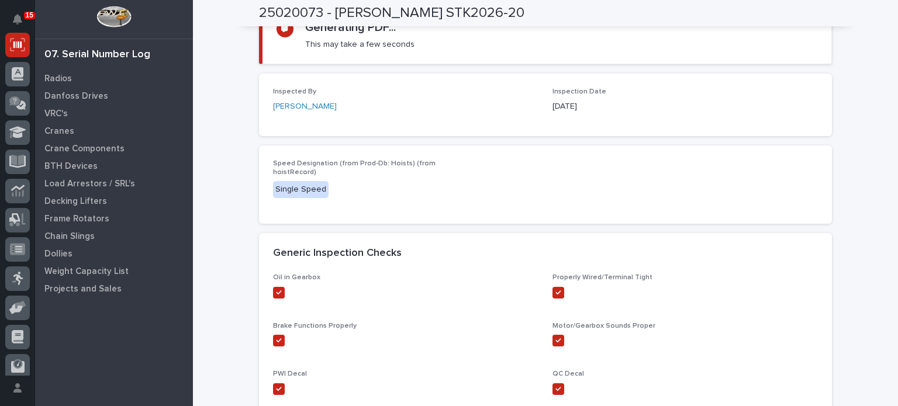
scroll to position [0, 0]
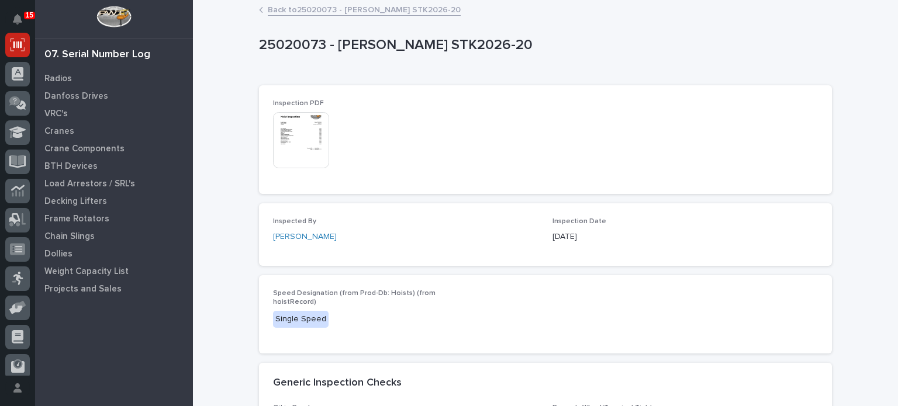
click at [280, 118] on img at bounding box center [301, 140] width 56 height 56
